Goal: Information Seeking & Learning: Learn about a topic

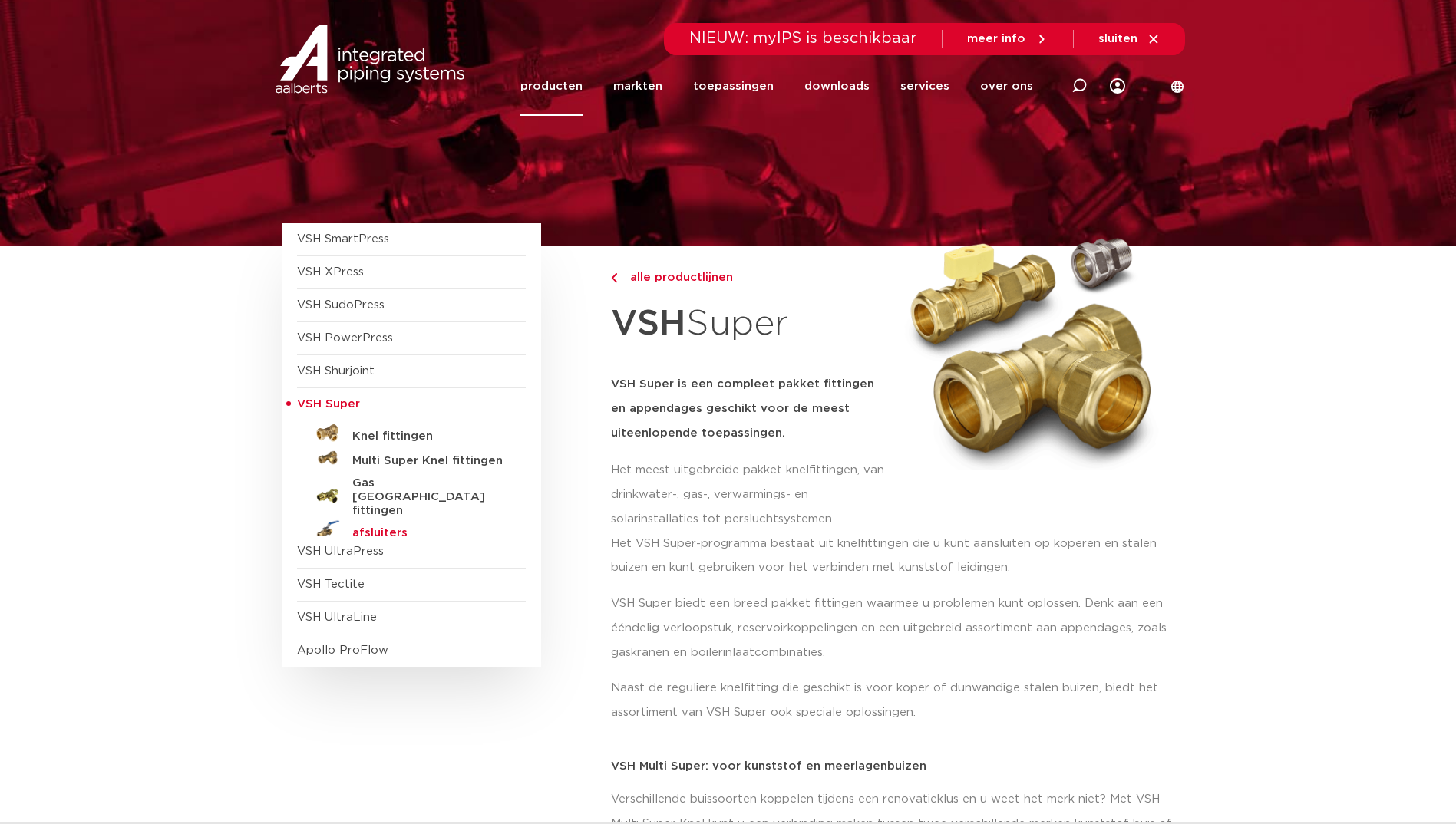
click at [358, 526] on h5 "afsluiters" at bounding box center [429, 533] width 152 height 13
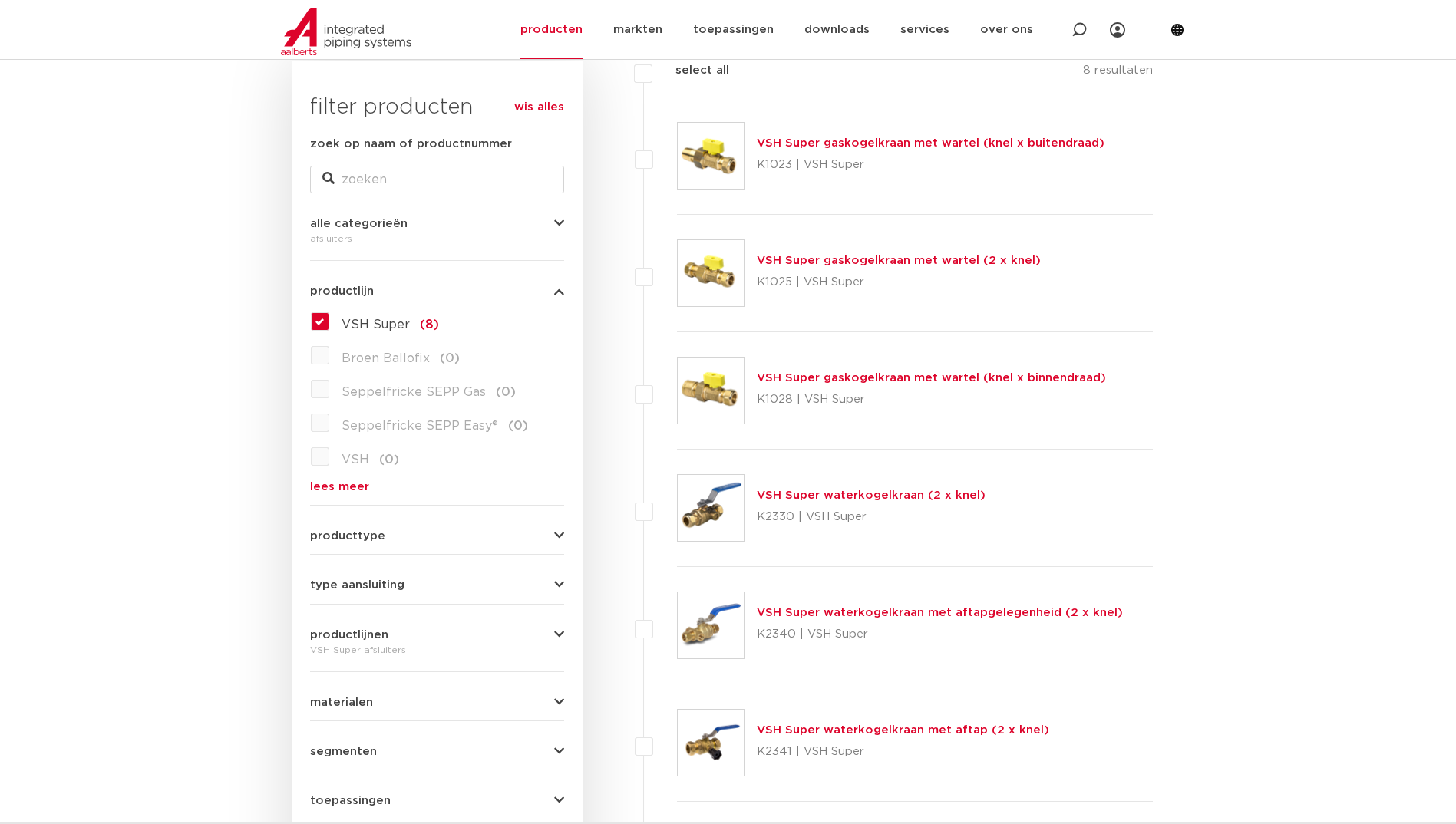
scroll to position [307, 0]
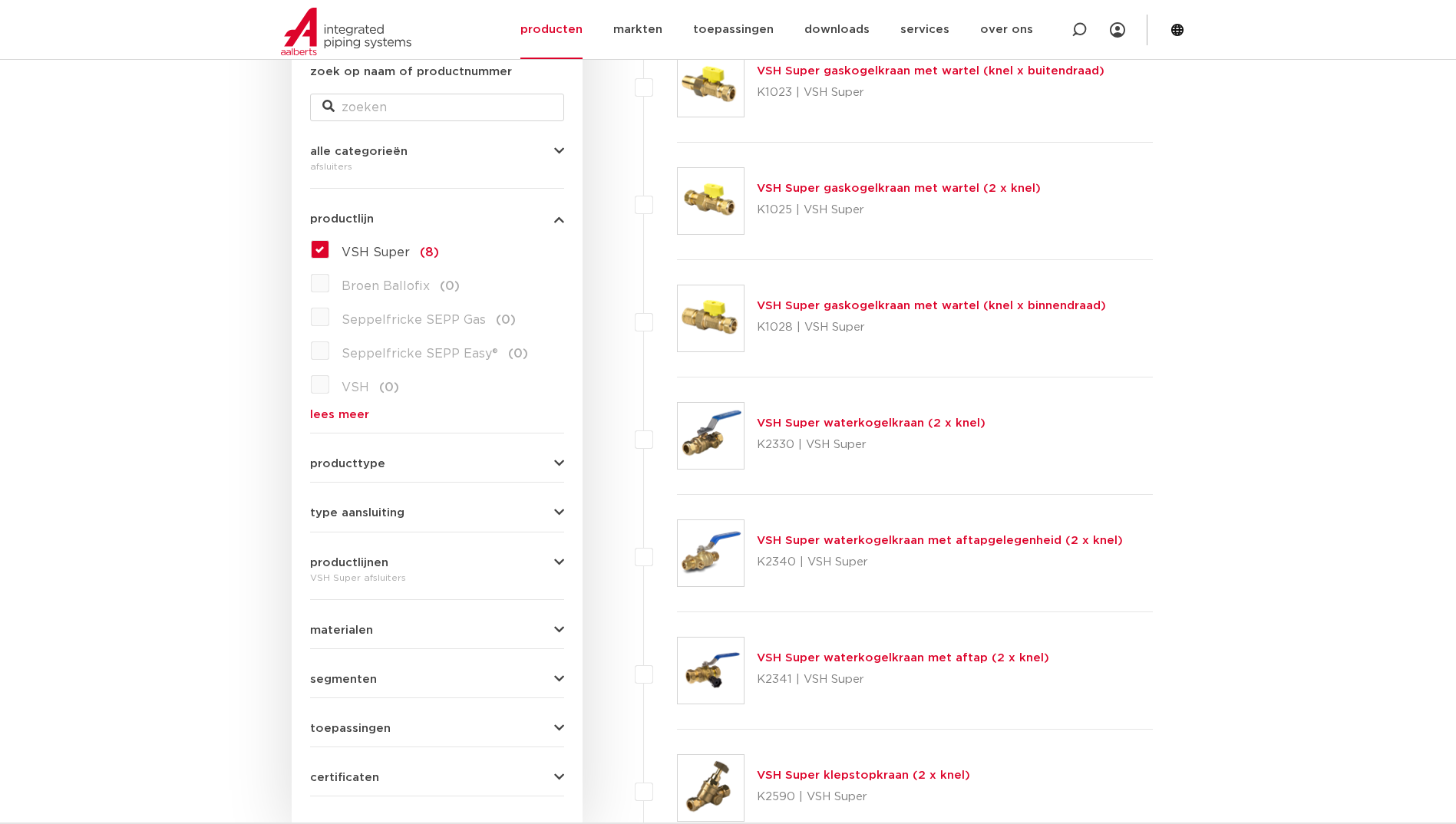
click at [553, 468] on button "producttype" at bounding box center [437, 464] width 254 height 12
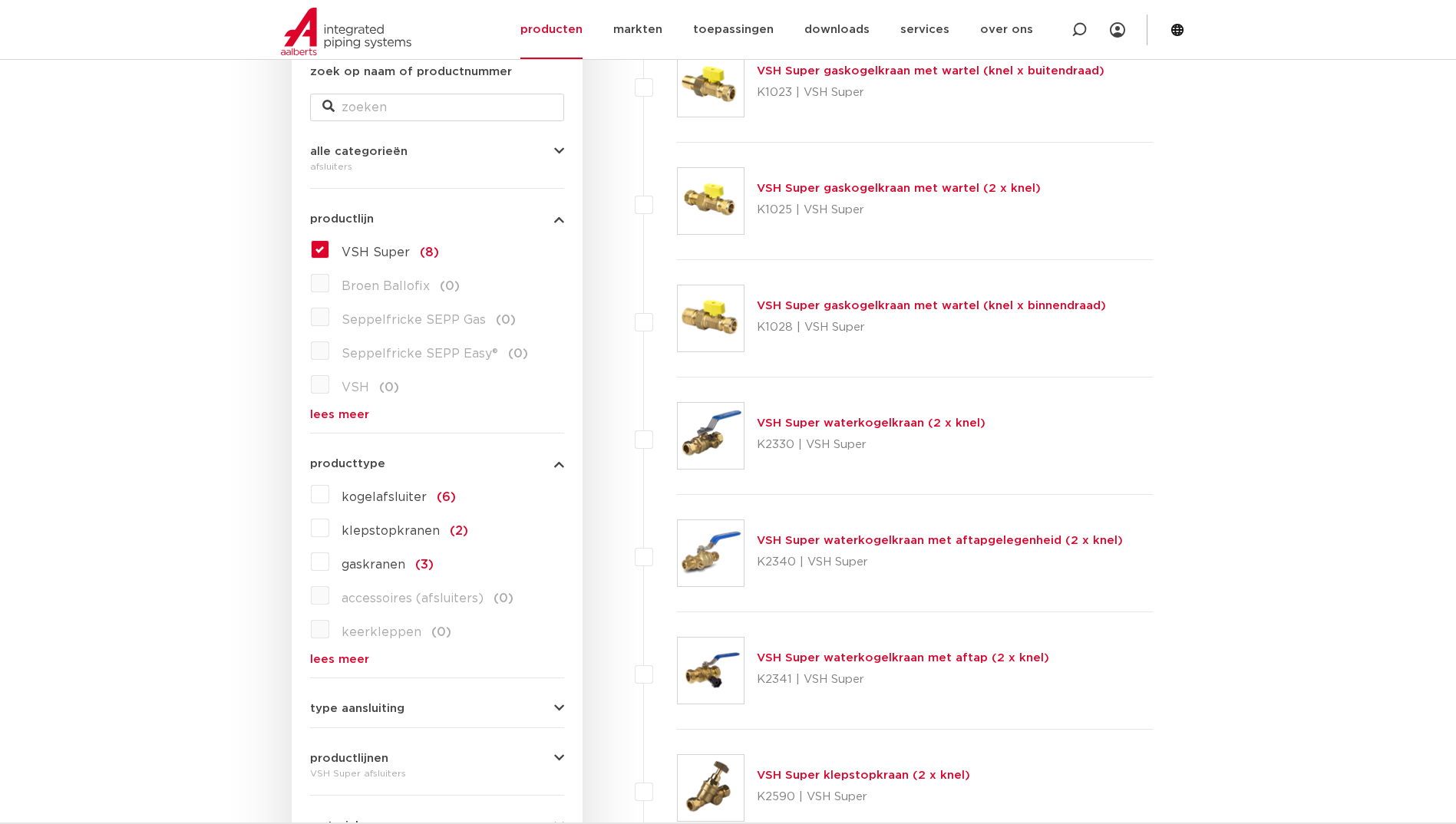
click at [556, 463] on icon "button" at bounding box center [559, 464] width 10 height 12
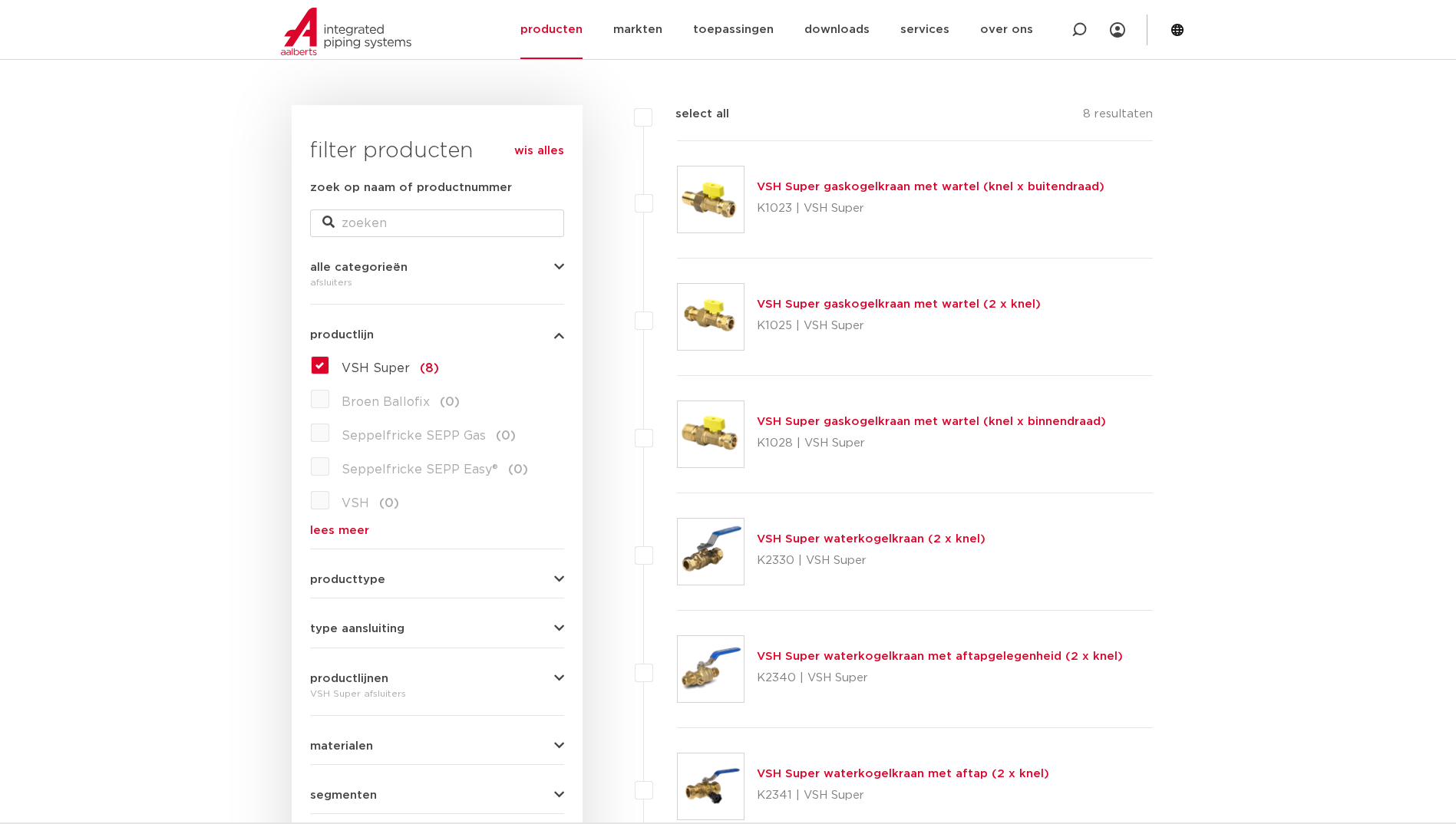
scroll to position [230, 0]
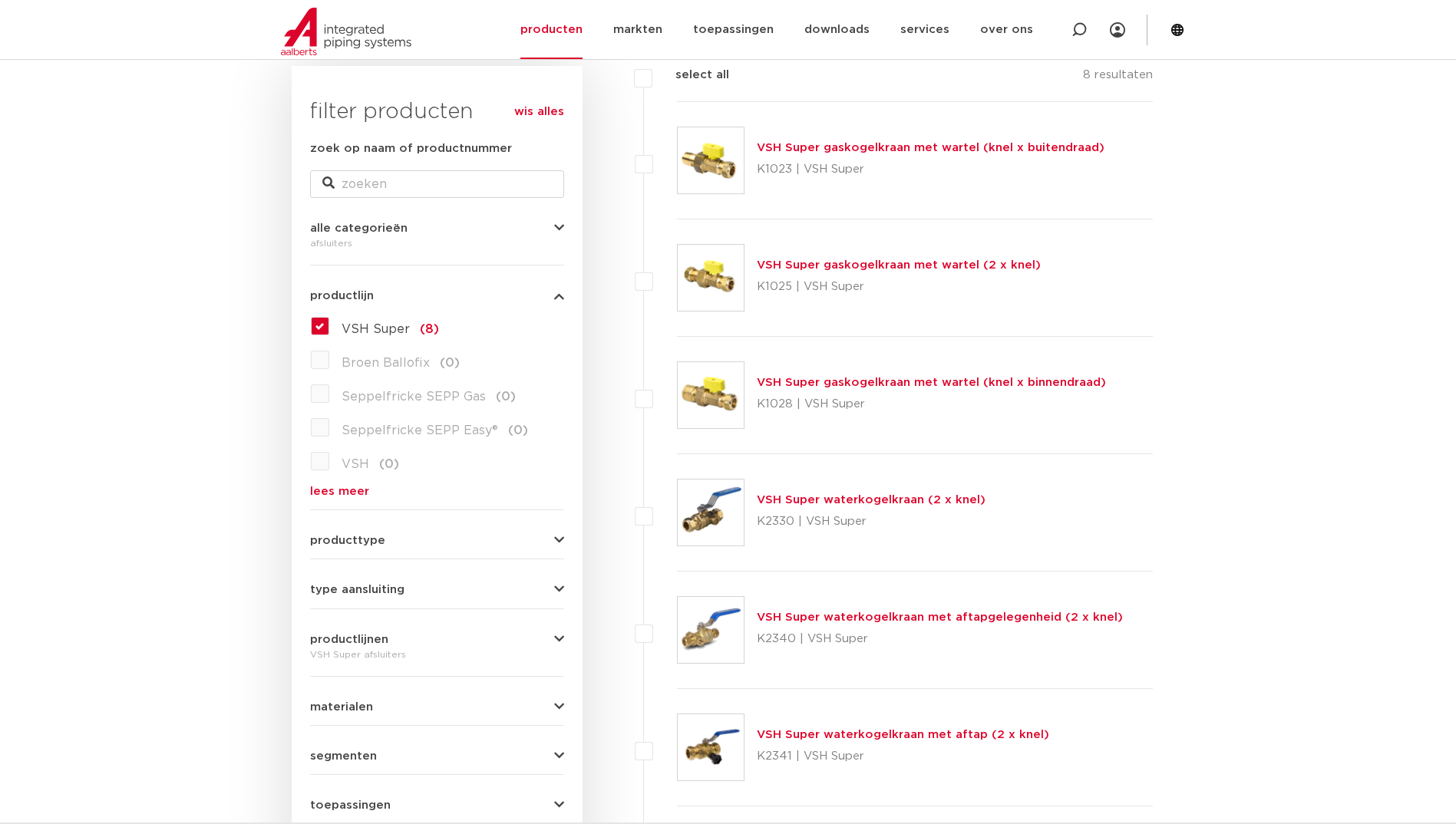
click at [329, 331] on label "VSH Super (8)" at bounding box center [384, 326] width 110 height 24
click at [0, 0] on input "VSH Super (8)" at bounding box center [0, 0] width 0 height 0
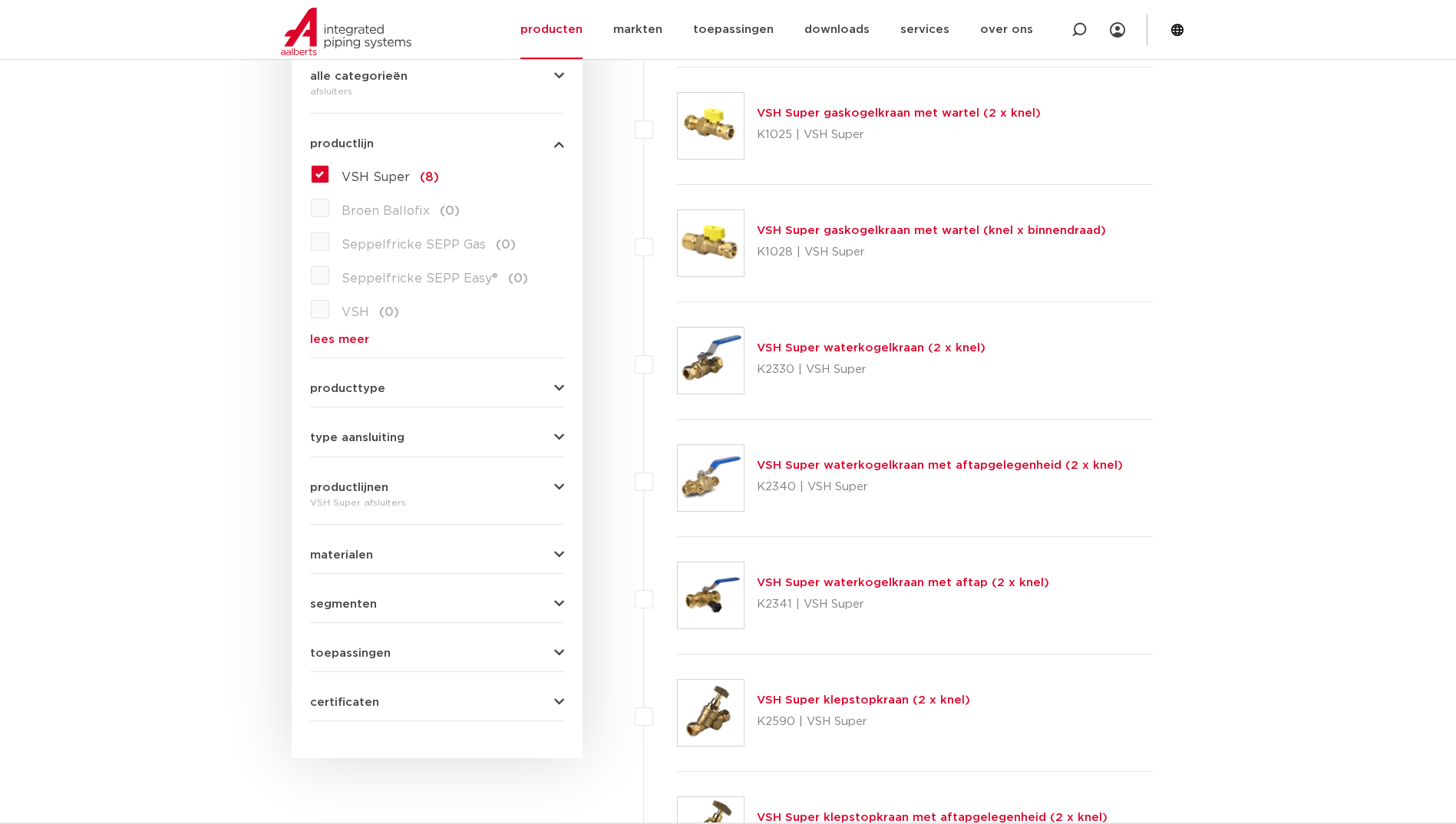
scroll to position [384, 0]
click at [334, 342] on link "lees meer" at bounding box center [437, 338] width 254 height 12
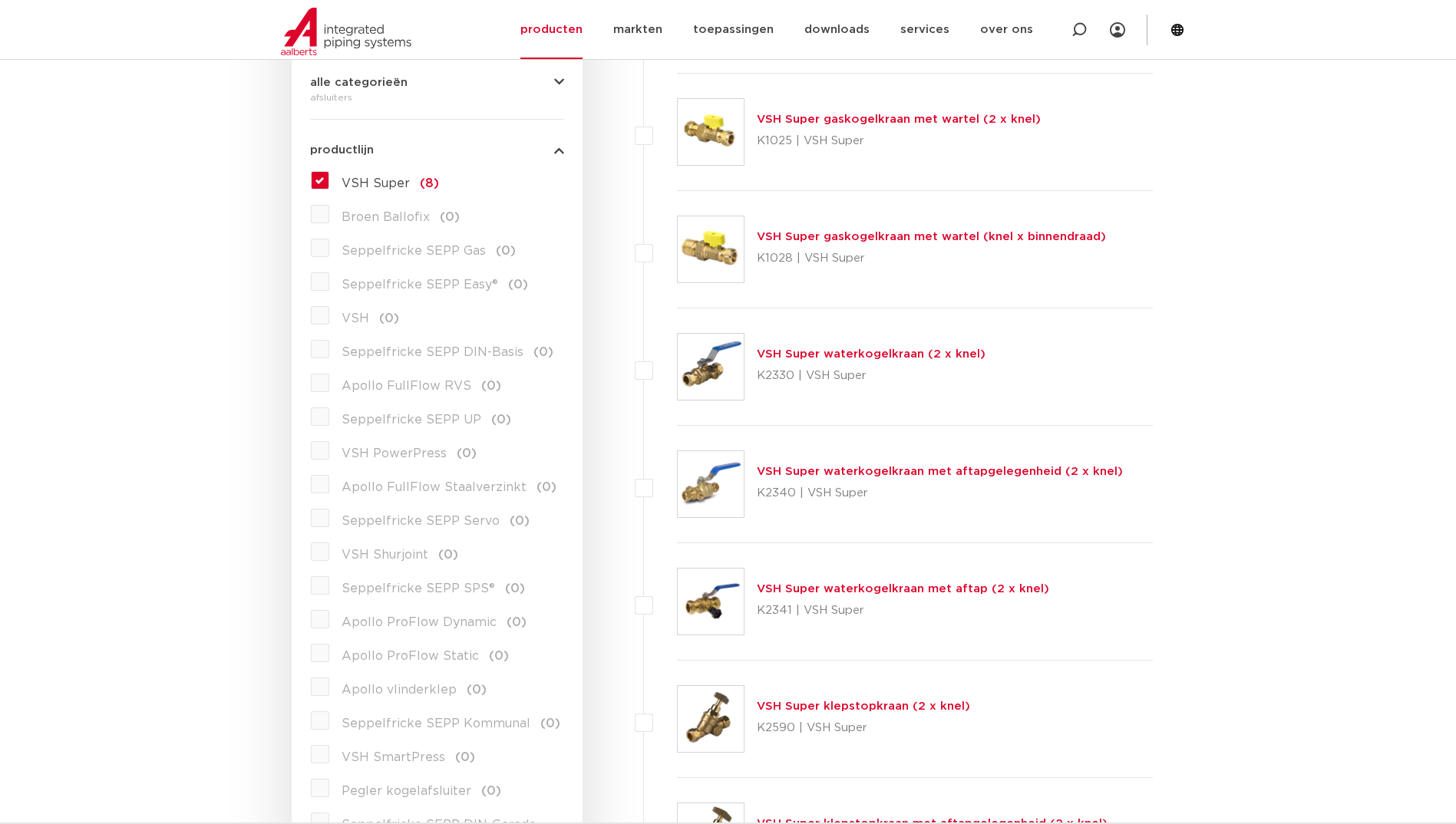
scroll to position [153, 0]
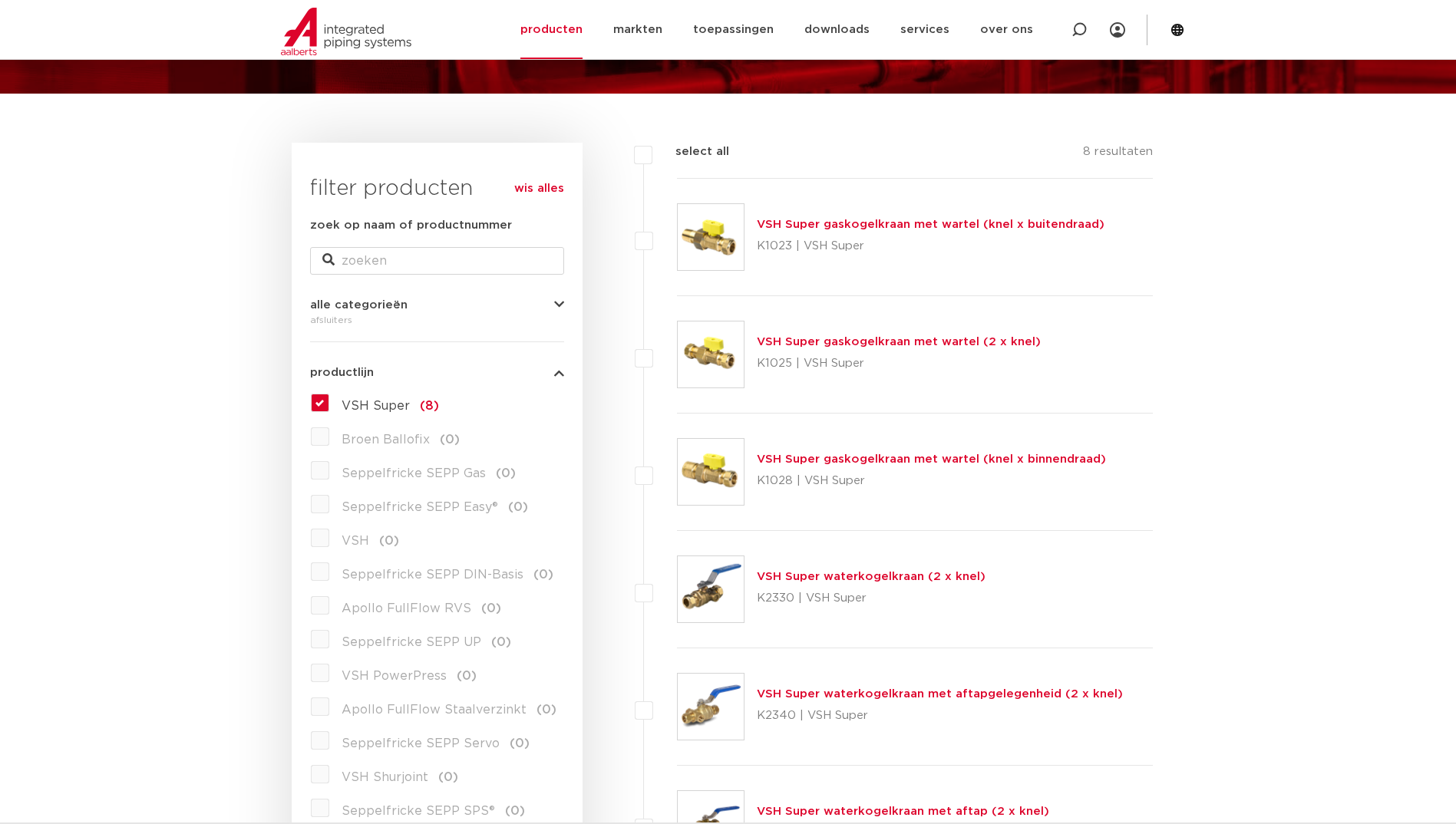
click at [561, 377] on icon "button" at bounding box center [559, 373] width 10 height 12
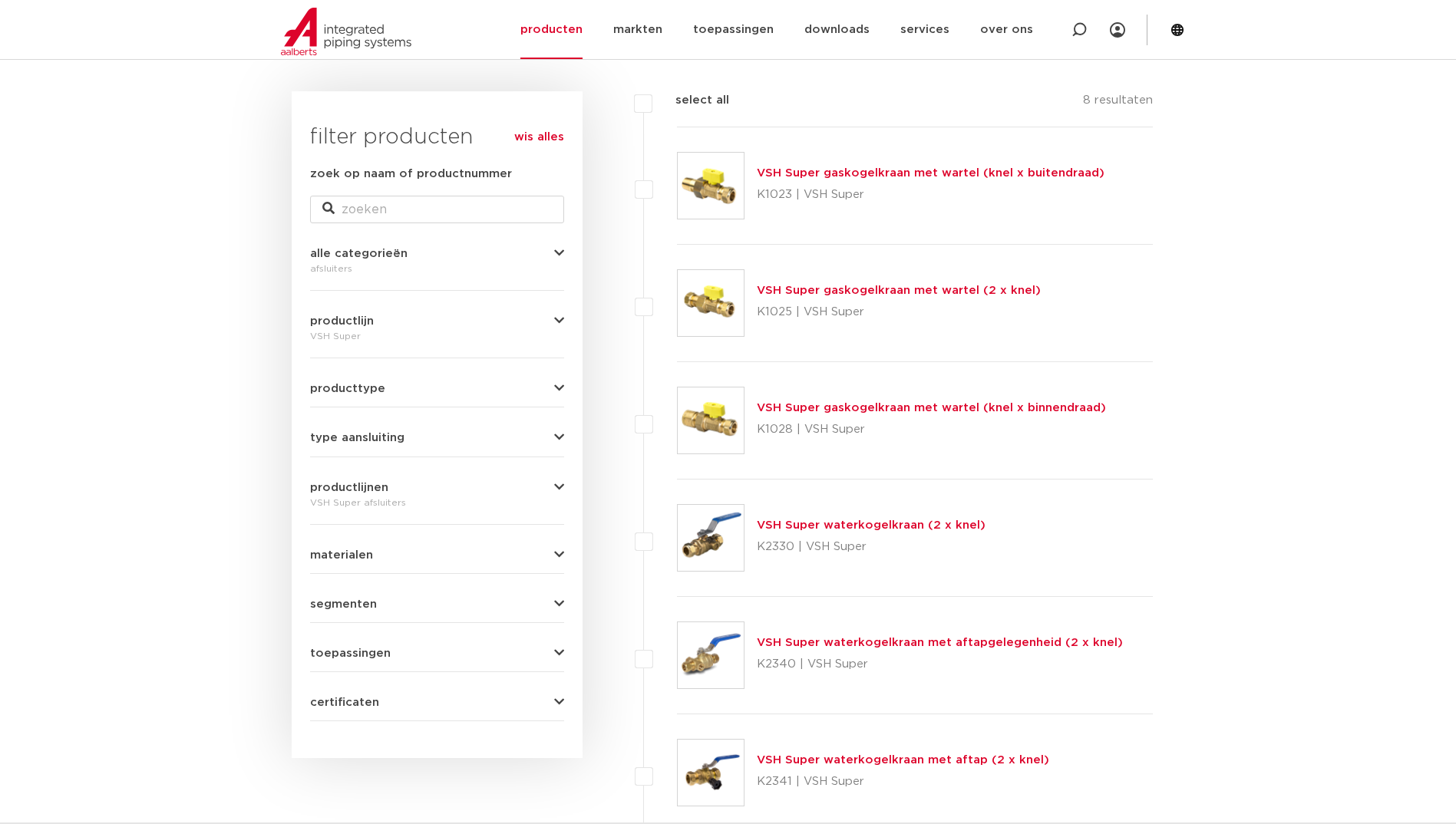
scroll to position [230, 0]
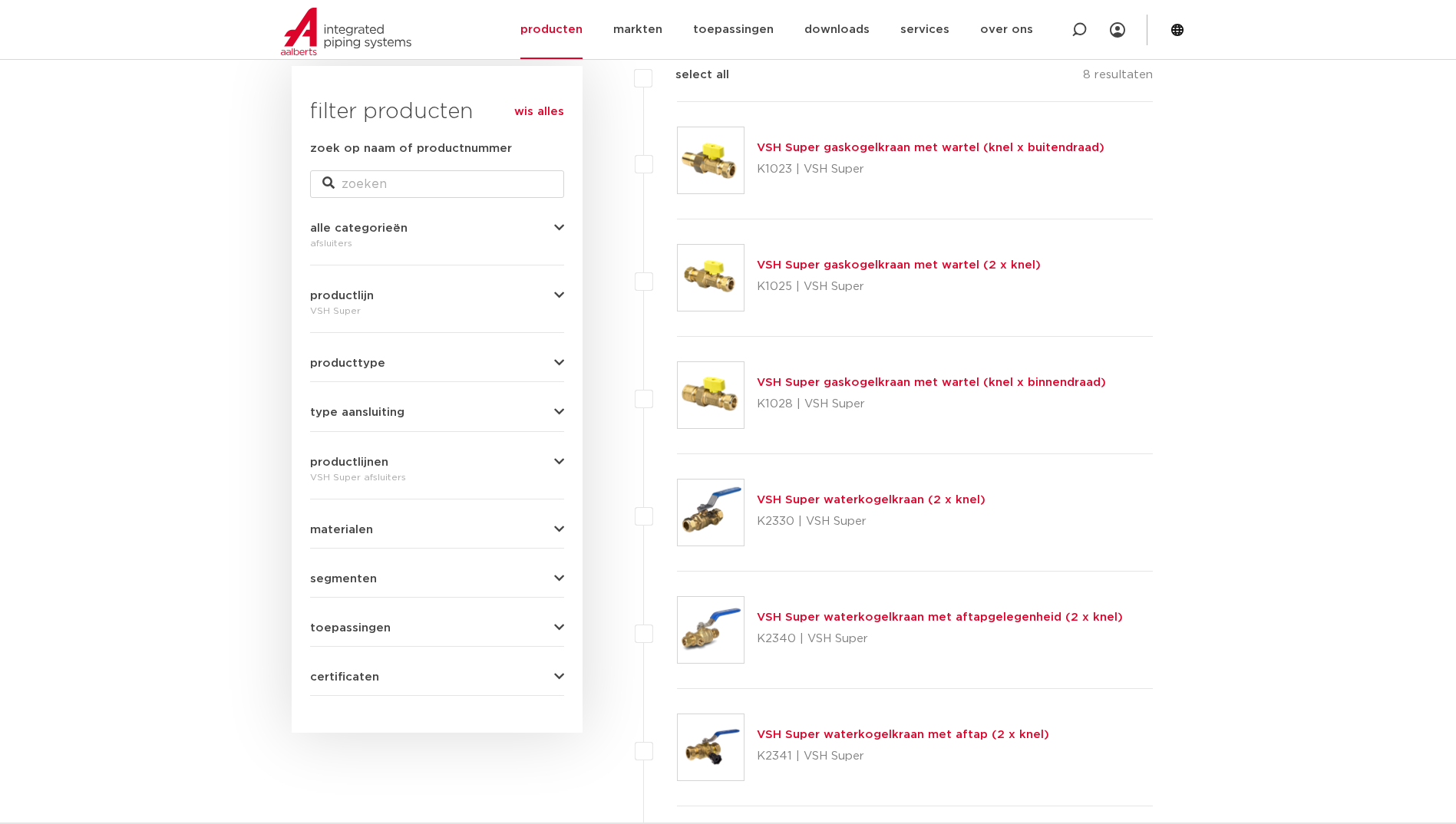
click at [558, 366] on icon "button" at bounding box center [559, 364] width 10 height 12
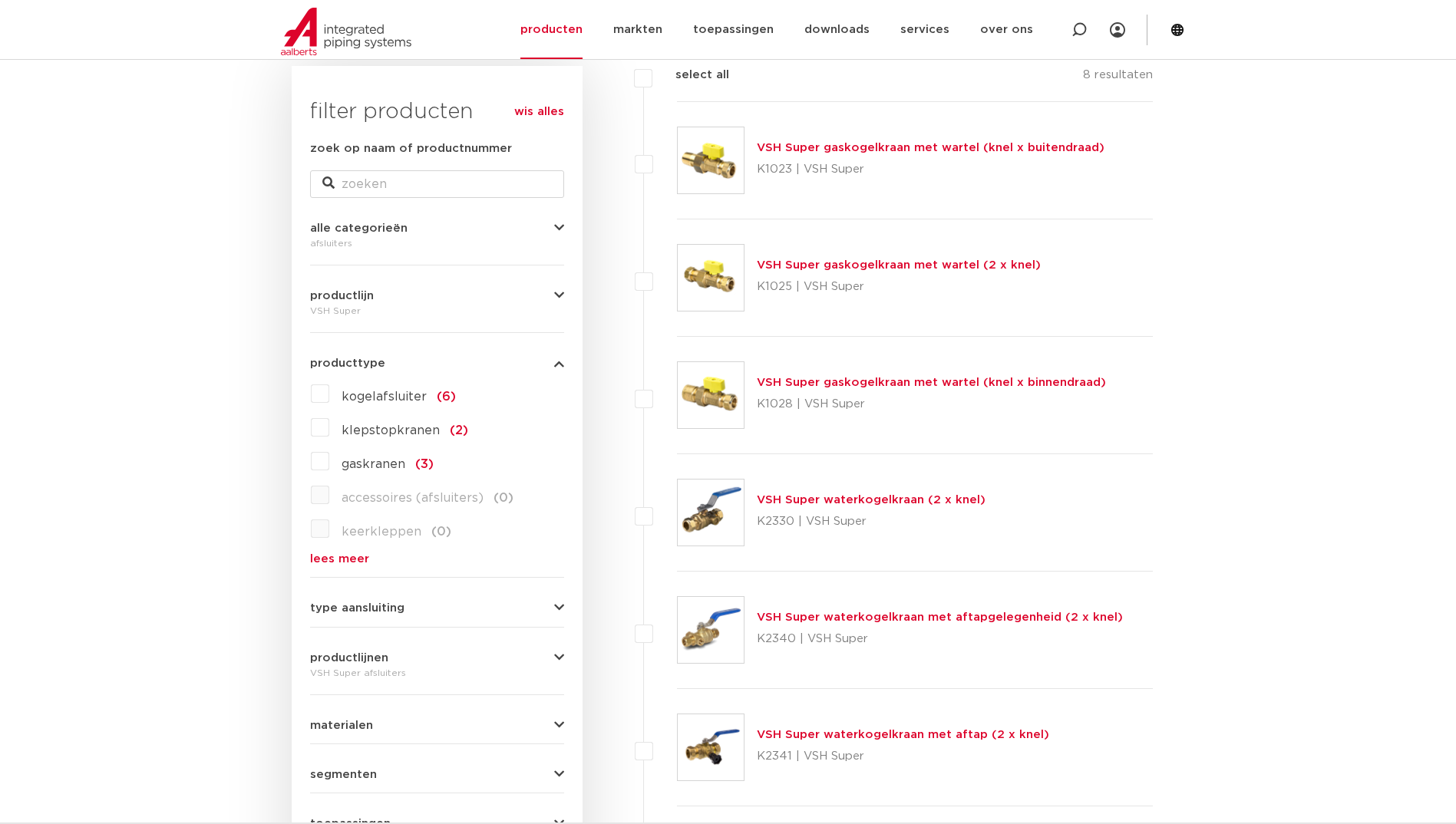
click at [300, 399] on div "wis alles filter producten zoek op naam of productnummer alle categorieën afslu…" at bounding box center [437, 497] width 291 height 863
click at [329, 396] on label "kogelafsluiter (6)" at bounding box center [392, 393] width 127 height 24
click at [0, 0] on input "kogelafsluiter (6)" at bounding box center [0, 0] width 0 height 0
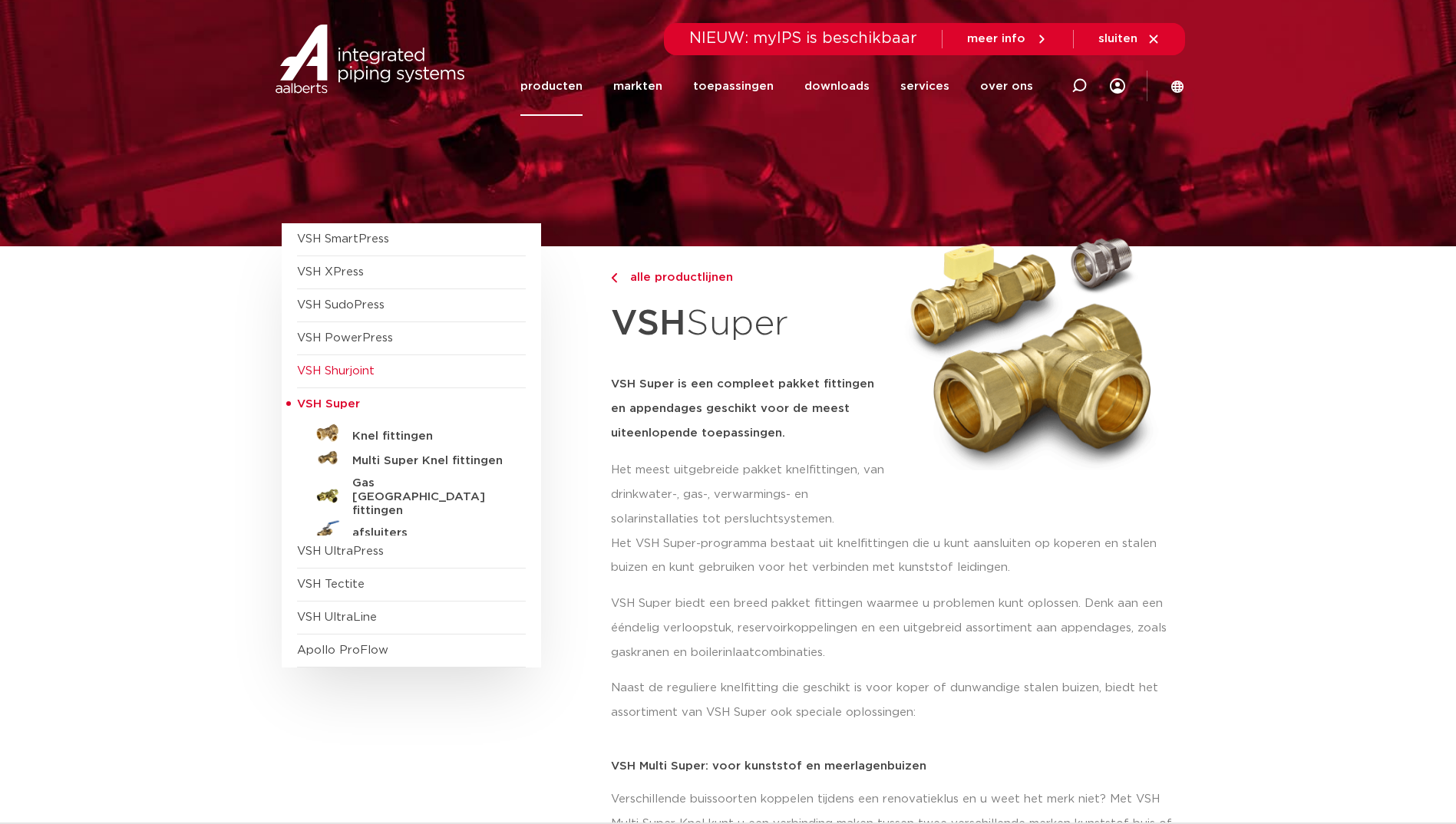
click at [353, 368] on span "VSH Shurjoint" at bounding box center [336, 371] width 78 height 12
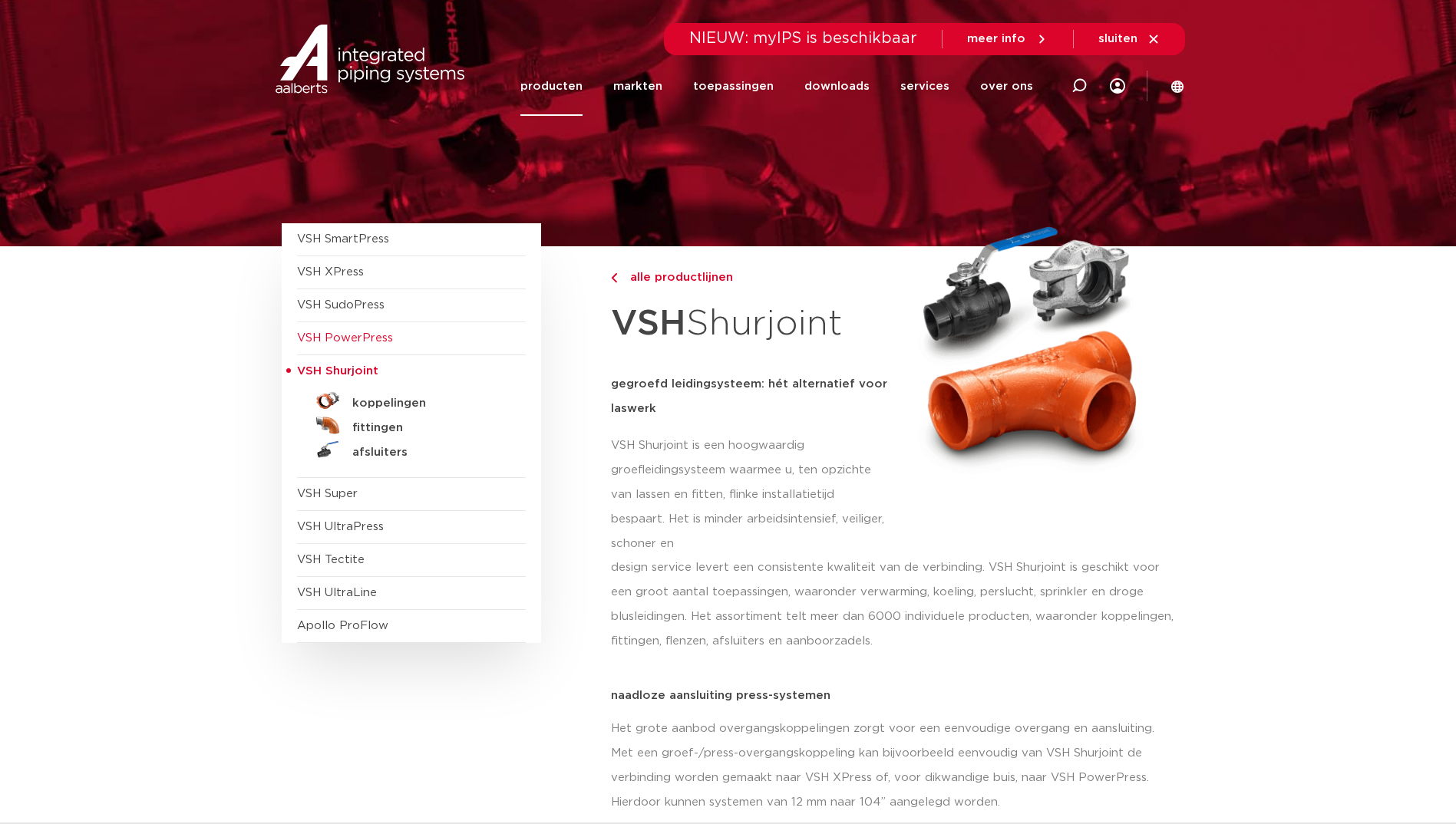
click at [369, 350] on span "VSH PowerPress" at bounding box center [411, 338] width 229 height 33
click at [364, 341] on span "VSH PowerPress" at bounding box center [345, 338] width 96 height 12
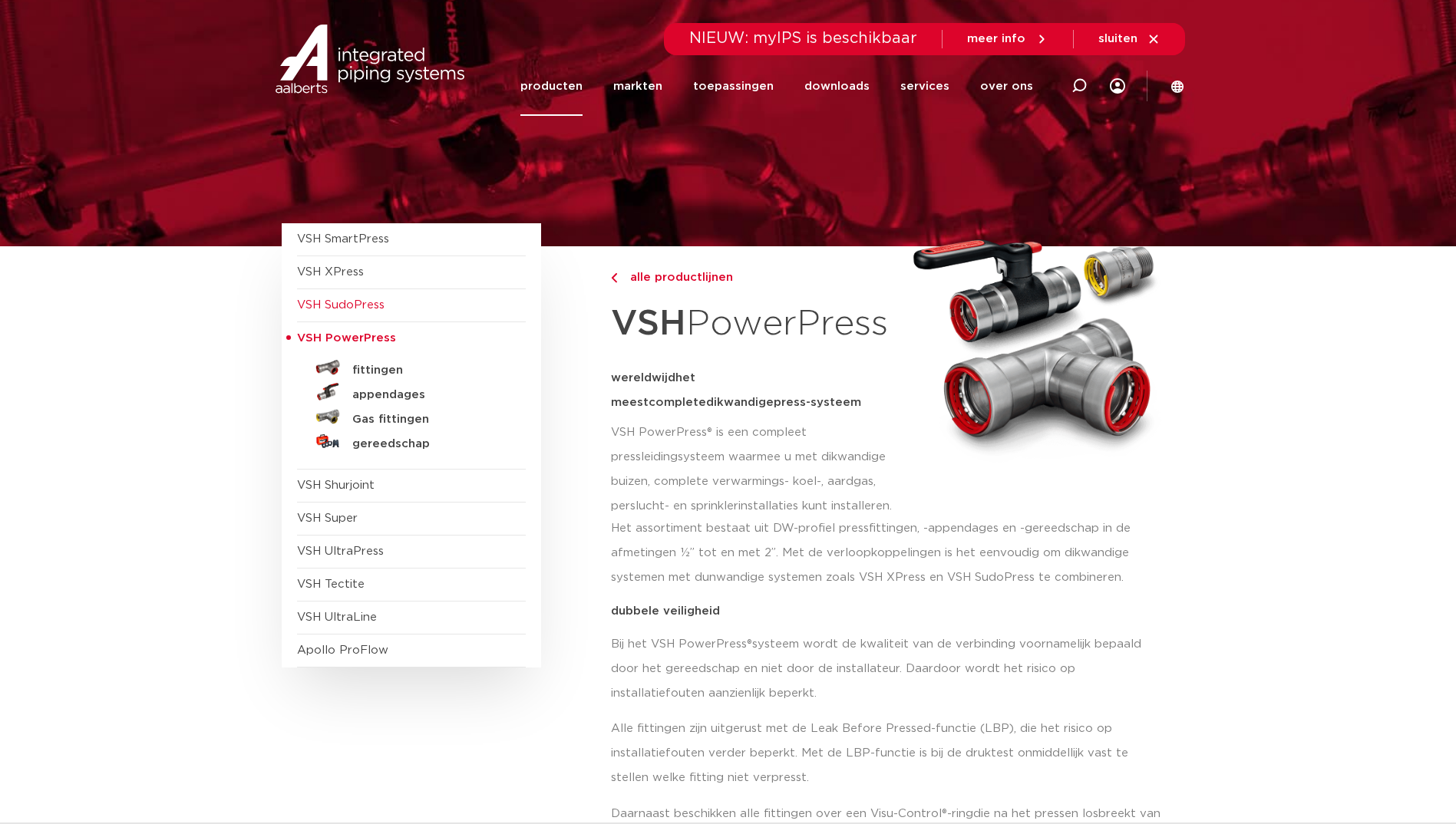
click at [353, 299] on span "VSH SudoPress" at bounding box center [341, 305] width 88 height 12
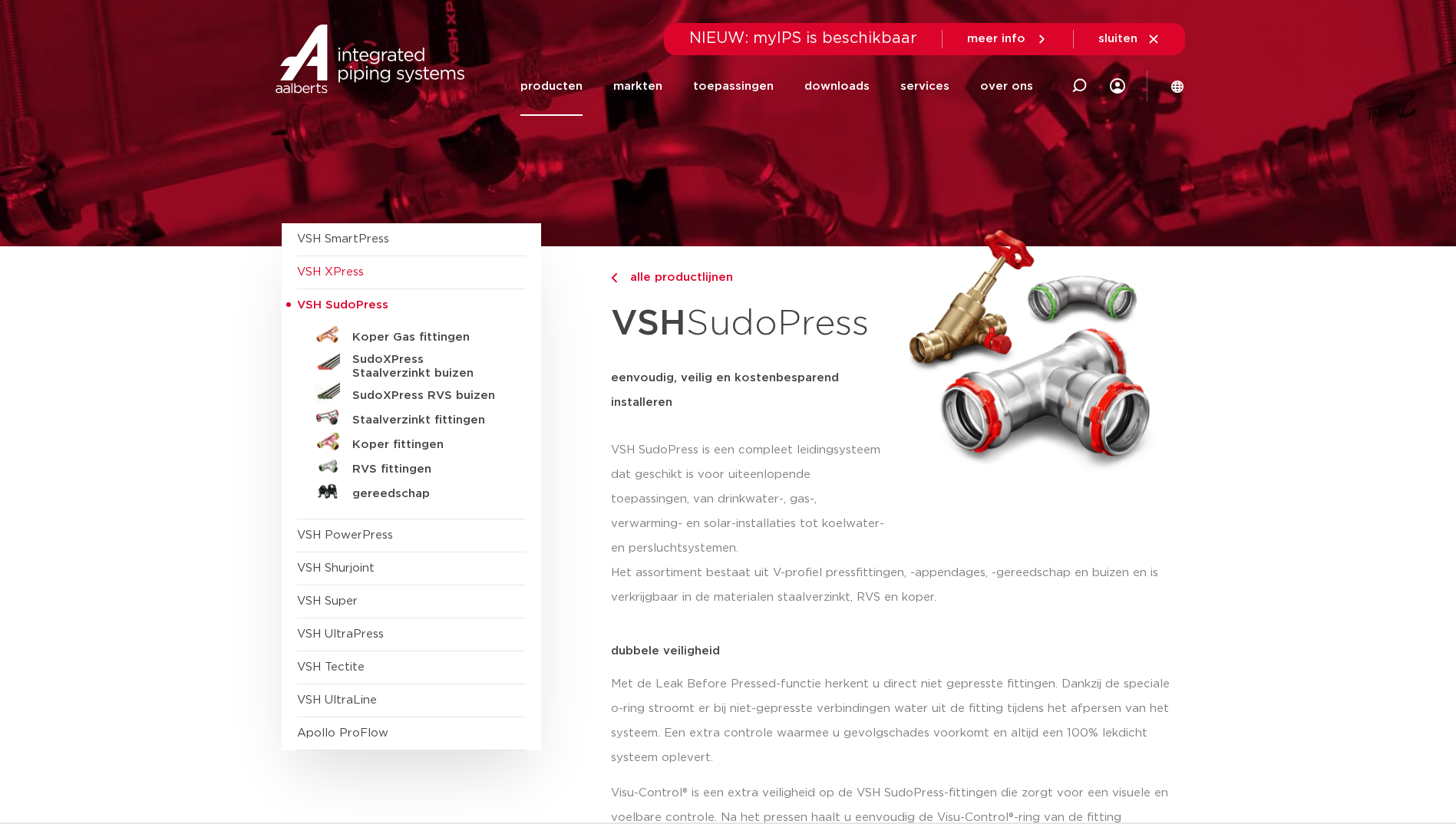
click at [359, 277] on span "VSH XPress" at bounding box center [330, 272] width 67 height 12
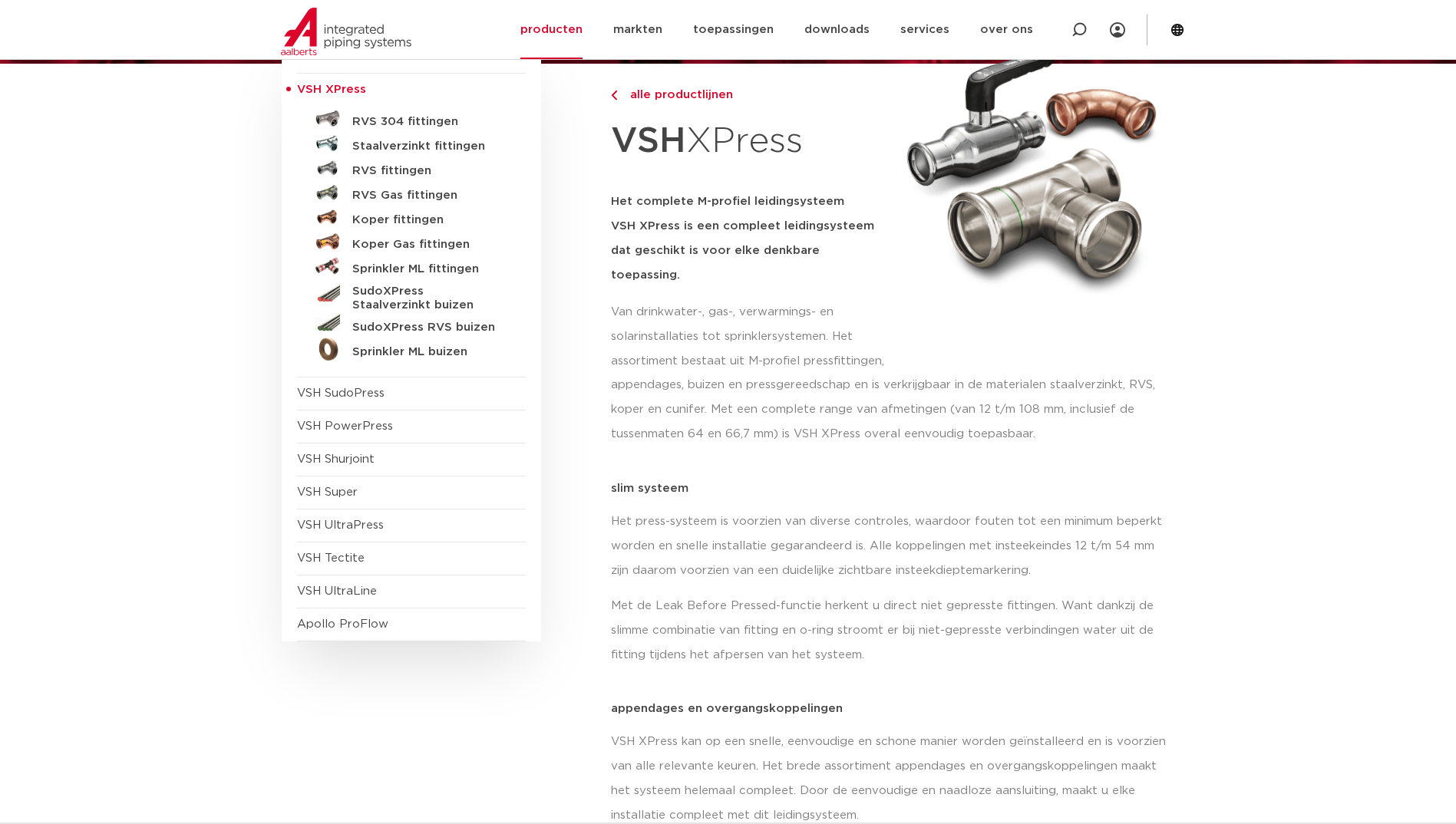
scroll to position [230, 0]
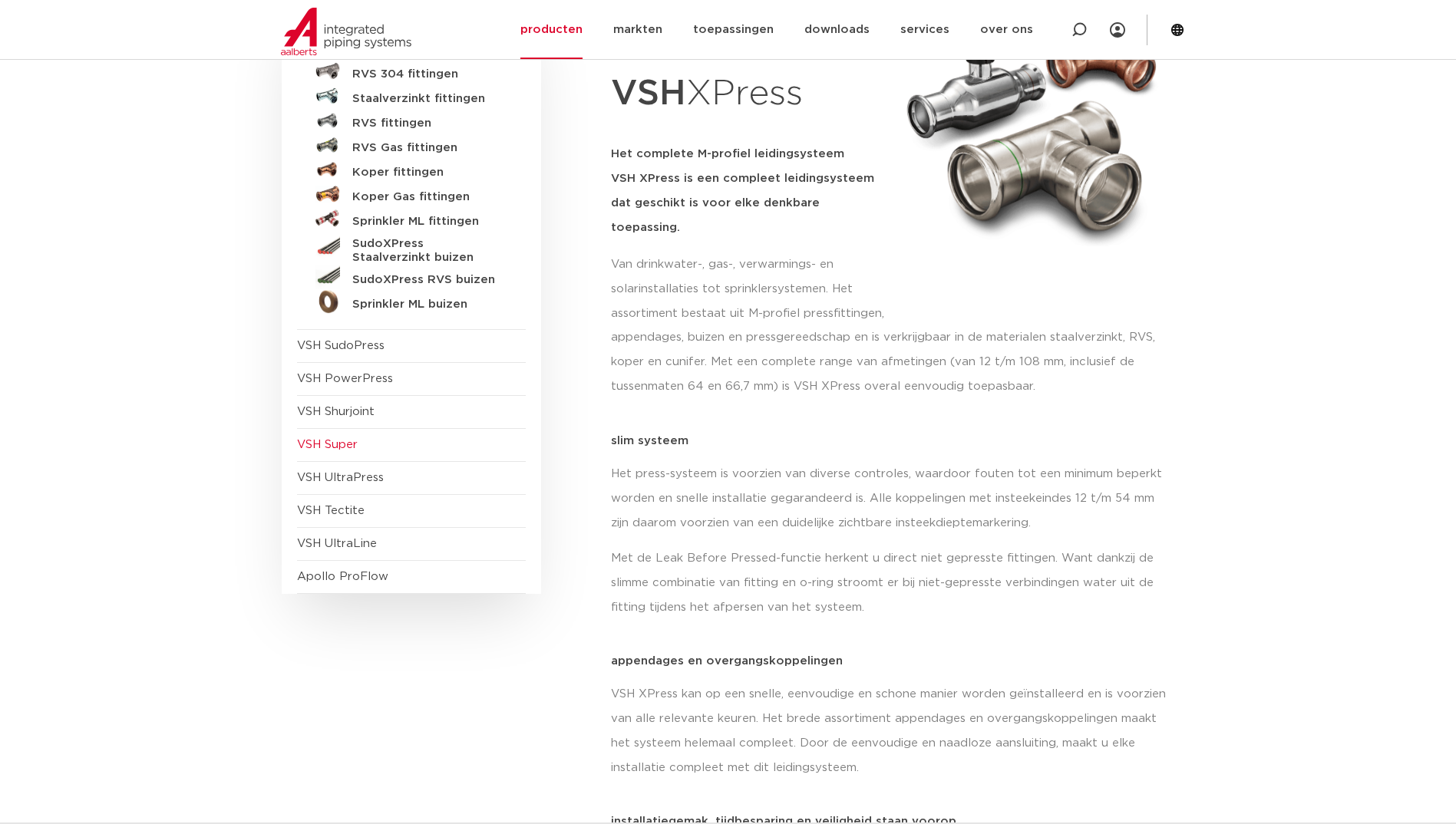
click at [372, 450] on span "VSH Super" at bounding box center [411, 445] width 229 height 33
click at [336, 442] on span "VSH Super" at bounding box center [327, 444] width 61 height 12
